Goal: Navigation & Orientation: Locate item on page

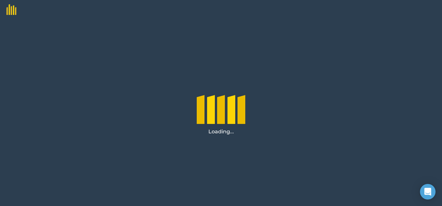
click at [350, 27] on div "Loading..." at bounding box center [221, 112] width 442 height 186
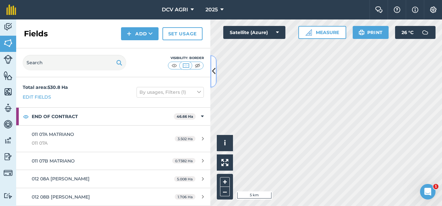
click at [212, 71] on icon at bounding box center [214, 70] width 4 height 11
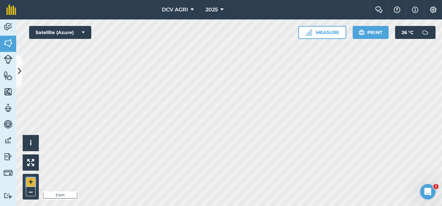
click at [27, 179] on button "+" at bounding box center [31, 182] width 10 height 10
click at [110, 71] on div "Hello i © 2025 TomTom, Microsoft 1000 m + –" at bounding box center [229, 112] width 426 height 186
click at [29, 182] on button "+" at bounding box center [31, 182] width 10 height 10
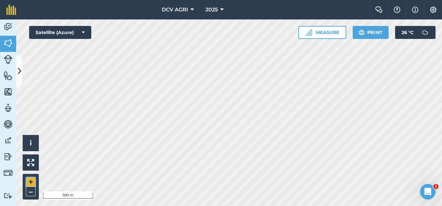
click at [29, 179] on button "+" at bounding box center [31, 182] width 10 height 10
click at [33, 189] on button "–" at bounding box center [31, 191] width 10 height 9
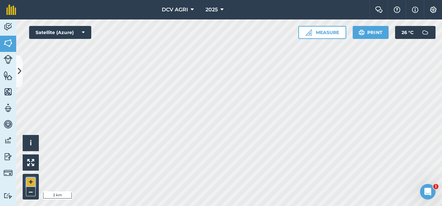
click at [31, 183] on button "+" at bounding box center [31, 182] width 10 height 10
click at [193, 6] on div "DCV AGRI 2025 Farm Chat Help Info Settings DCV AGRI - 2025 Reproduced with the …" at bounding box center [221, 103] width 442 height 206
click at [32, 181] on button "+" at bounding box center [31, 182] width 10 height 10
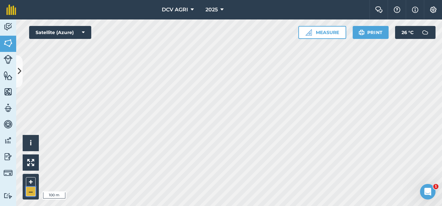
click at [28, 190] on button "–" at bounding box center [31, 191] width 10 height 9
click at [31, 180] on button "+" at bounding box center [31, 182] width 10 height 10
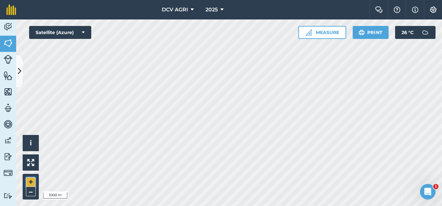
click at [31, 180] on button "+" at bounding box center [31, 182] width 10 height 10
click at [31, 181] on button "+" at bounding box center [31, 182] width 10 height 10
click at [32, 190] on button "–" at bounding box center [31, 191] width 10 height 9
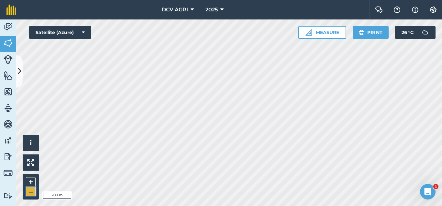
click at [32, 190] on button "–" at bounding box center [31, 191] width 10 height 9
click at [31, 178] on button "+" at bounding box center [31, 182] width 10 height 10
click at [27, 182] on button "+" at bounding box center [31, 182] width 10 height 10
click at [31, 195] on button "–" at bounding box center [31, 191] width 10 height 9
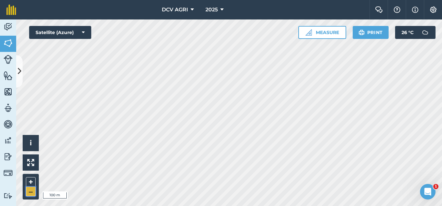
click at [31, 195] on button "–" at bounding box center [31, 191] width 10 height 9
click at [28, 180] on button "+" at bounding box center [31, 182] width 10 height 10
click at [30, 182] on button "+" at bounding box center [31, 182] width 10 height 10
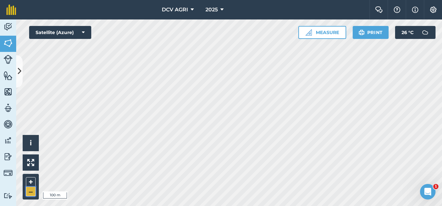
click at [29, 193] on button "–" at bounding box center [31, 191] width 10 height 9
click at [29, 178] on button "+" at bounding box center [31, 182] width 10 height 10
click at [218, 160] on div "Hello i © 2025 TomTom, Microsoft 100 m + –" at bounding box center [229, 112] width 426 height 186
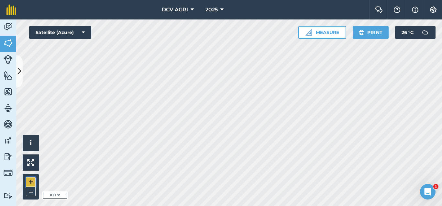
click at [34, 180] on button "+" at bounding box center [31, 182] width 10 height 10
click at [29, 188] on button "–" at bounding box center [31, 191] width 10 height 9
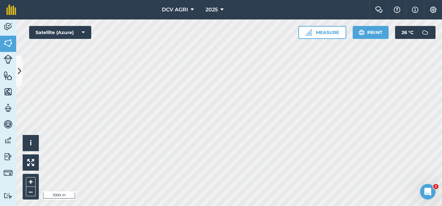
click at [155, 14] on div "DCV AGRI 2025 Farm Chat Help Info Settings DCV AGRI - 2025 Reproduced with the …" at bounding box center [221, 103] width 442 height 206
click at [28, 182] on button "+" at bounding box center [31, 182] width 10 height 10
click at [32, 181] on button "+" at bounding box center [31, 182] width 10 height 10
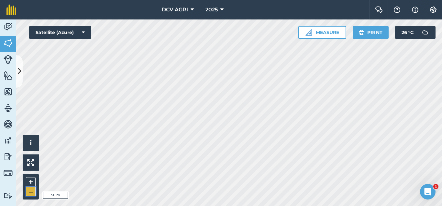
click at [34, 187] on button "–" at bounding box center [31, 191] width 10 height 9
click at [31, 179] on button "+" at bounding box center [31, 182] width 10 height 10
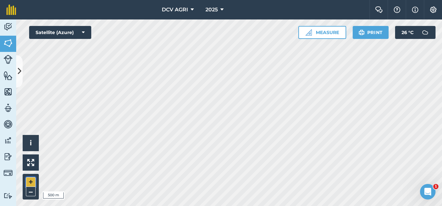
click at [31, 179] on button "+" at bounding box center [31, 182] width 10 height 10
click at [0, 53] on div "Activity Fields Livestock Features Maps Team Vehicles Data Reporting Billing Tu…" at bounding box center [221, 112] width 442 height 186
click at [144, 8] on div "DCV AGRI 2025 Farm Chat Help Info Settings DCV AGRI - 2025 Reproduced with the …" at bounding box center [221, 103] width 442 height 206
click at [222, 12] on div "DCV AGRI 2025 Farm Chat Help Info Settings DCV AGRI - 2025 Reproduced with the …" at bounding box center [221, 103] width 442 height 206
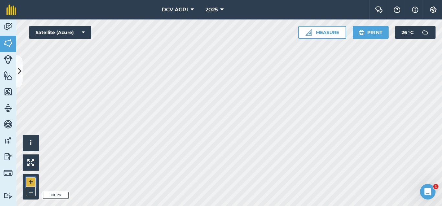
click at [35, 185] on button "+" at bounding box center [31, 182] width 10 height 10
click at [28, 190] on button "–" at bounding box center [31, 191] width 10 height 9
click at [30, 179] on button "+" at bounding box center [31, 182] width 10 height 10
click at [30, 191] on button "–" at bounding box center [31, 191] width 10 height 9
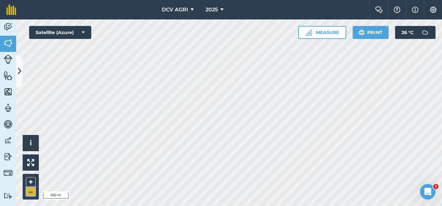
click at [30, 191] on button "–" at bounding box center [31, 191] width 10 height 9
click at [27, 181] on button "+" at bounding box center [31, 182] width 10 height 10
click at [30, 181] on button "+" at bounding box center [31, 182] width 10 height 10
